Goal: Task Accomplishment & Management: Complete application form

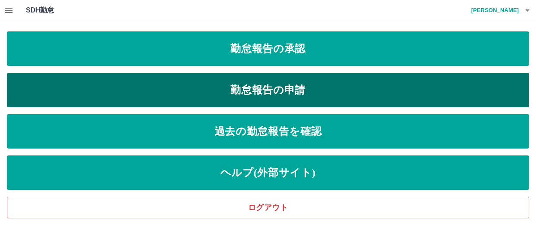
click at [252, 87] on link "勤怠報告の申請" at bounding box center [268, 90] width 522 height 34
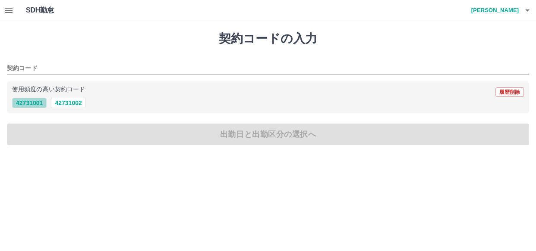
click at [25, 103] on button "42731001" at bounding box center [29, 103] width 34 height 10
type input "********"
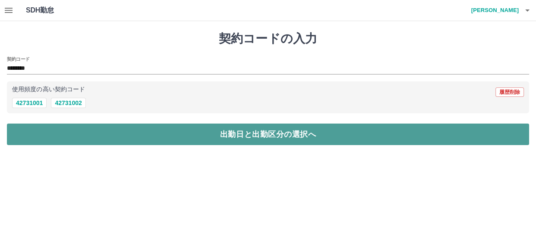
click at [36, 135] on button "出勤日と出勤区分の選択へ" at bounding box center [268, 135] width 522 height 22
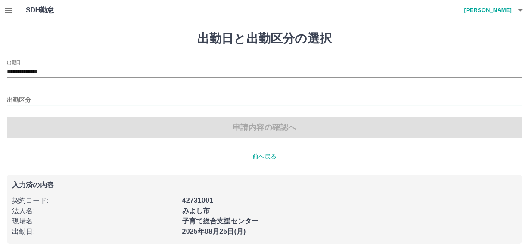
click at [39, 104] on input "出勤区分" at bounding box center [265, 100] width 516 height 11
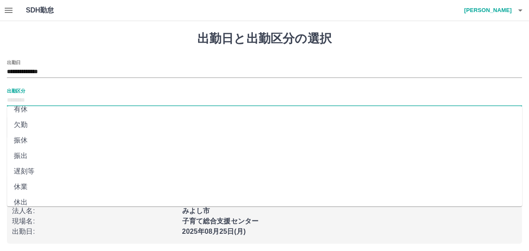
scroll to position [78, 0]
click at [24, 165] on li "休出" at bounding box center [265, 164] width 516 height 16
type input "**"
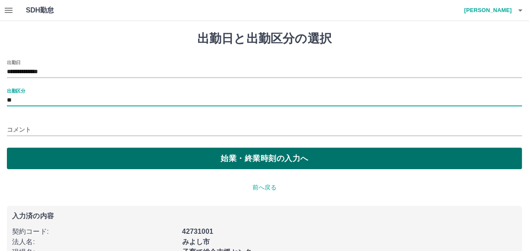
click at [78, 157] on button "始業・終業時刻の入力へ" at bounding box center [265, 159] width 516 height 22
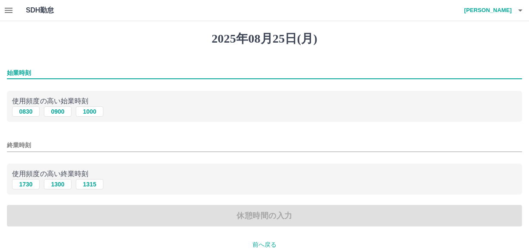
click at [34, 74] on input "始業時刻" at bounding box center [265, 73] width 516 height 13
type input "****"
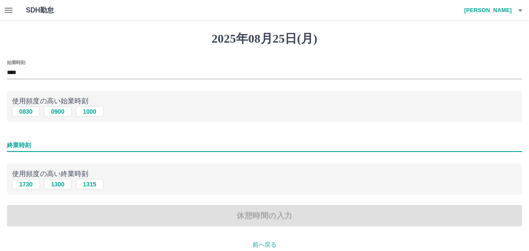
click at [12, 149] on input "終業時刻" at bounding box center [265, 145] width 516 height 13
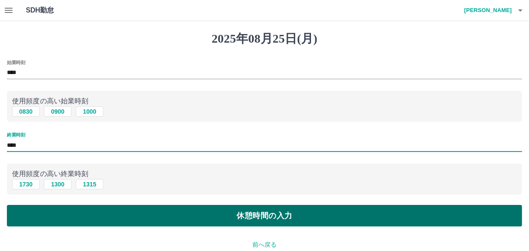
type input "****"
click at [75, 213] on button "休憩時間の入力" at bounding box center [265, 216] width 516 height 22
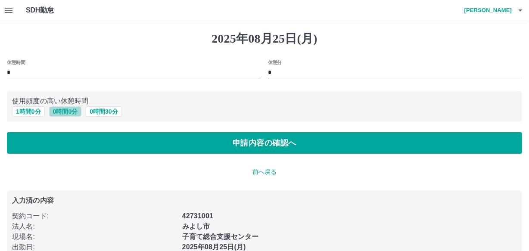
click at [62, 111] on button "0 時間 0 分" at bounding box center [65, 112] width 33 height 10
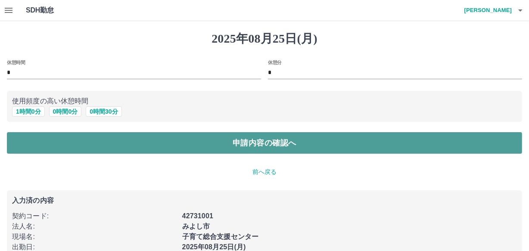
click at [75, 140] on button "申請内容の確認へ" at bounding box center [265, 143] width 516 height 22
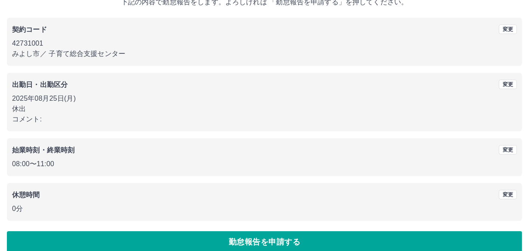
scroll to position [71, 0]
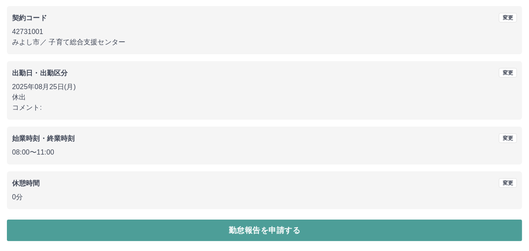
click at [105, 230] on button "勤怠報告を申請する" at bounding box center [265, 231] width 516 height 22
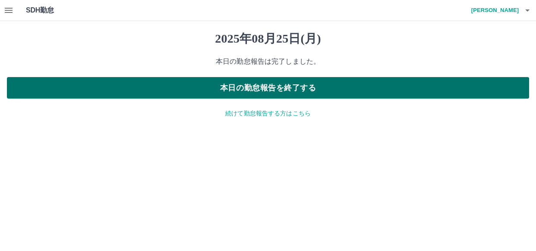
click at [332, 92] on button "本日の勤怠報告を終了する" at bounding box center [268, 88] width 522 height 22
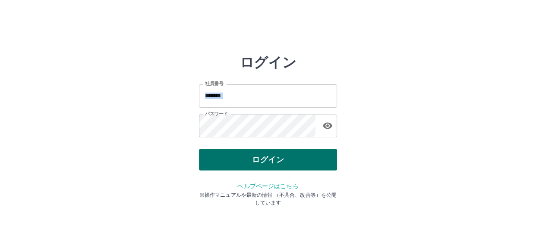
click at [225, 160] on button "ログイン" at bounding box center [268, 160] width 138 height 22
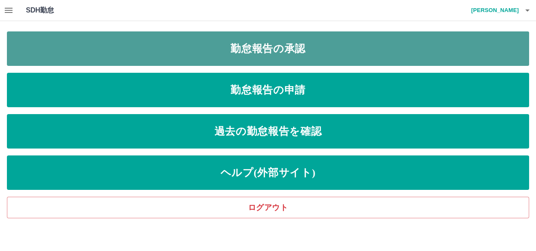
click at [183, 55] on link "勤怠報告の承認" at bounding box center [268, 48] width 522 height 34
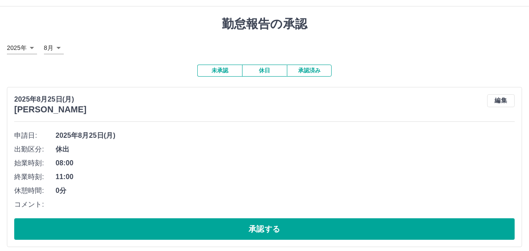
scroll to position [22, 0]
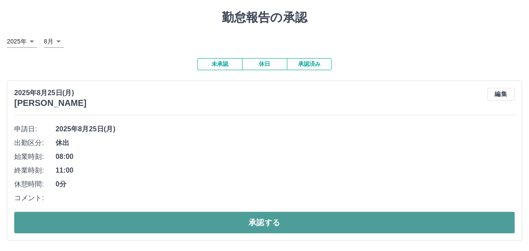
click at [261, 221] on button "承認する" at bounding box center [264, 223] width 501 height 22
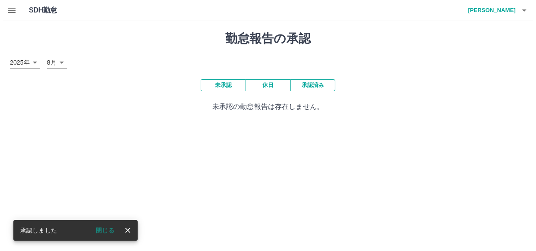
scroll to position [0, 0]
click at [104, 229] on button "閉じる" at bounding box center [102, 230] width 32 height 13
